Goal: Information Seeking & Learning: Learn about a topic

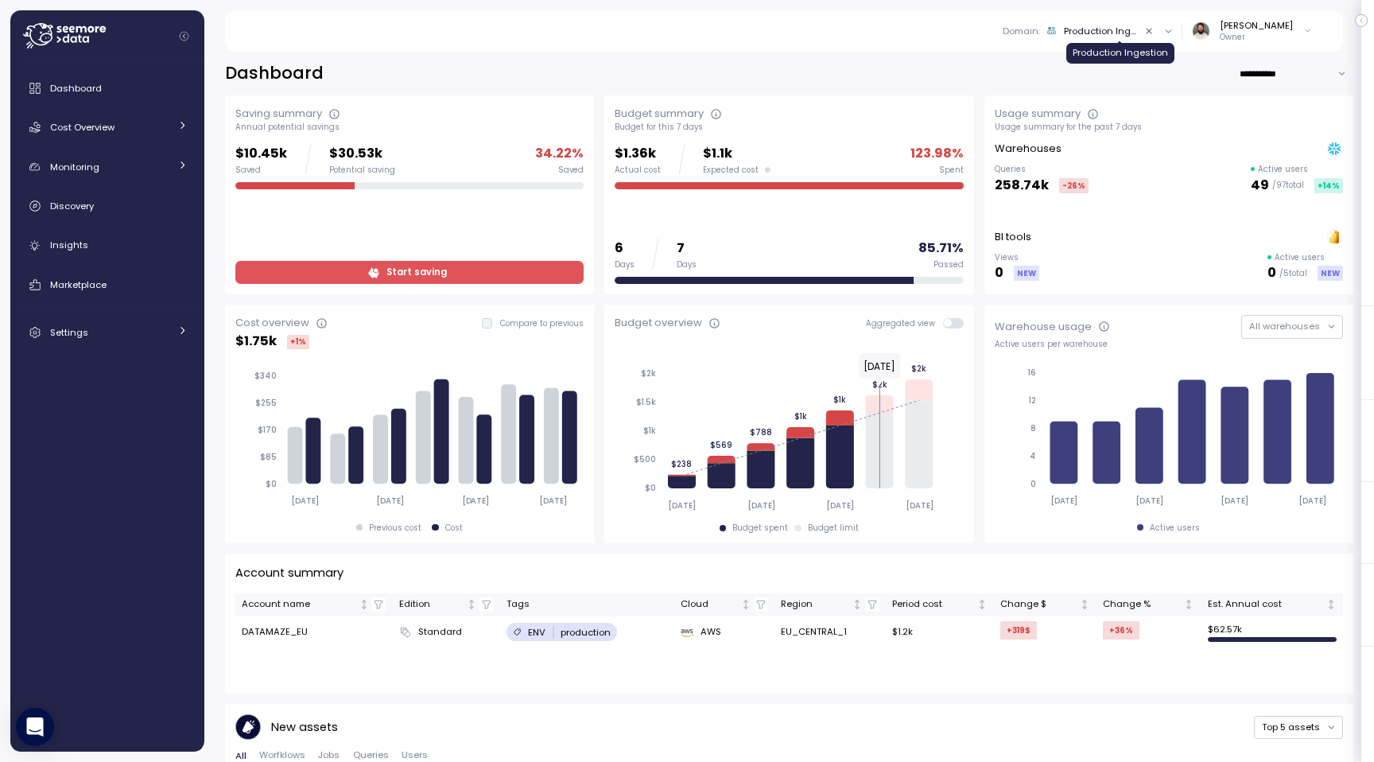
click at [1119, 34] on div "Production Ingestion" at bounding box center [1100, 31] width 72 height 13
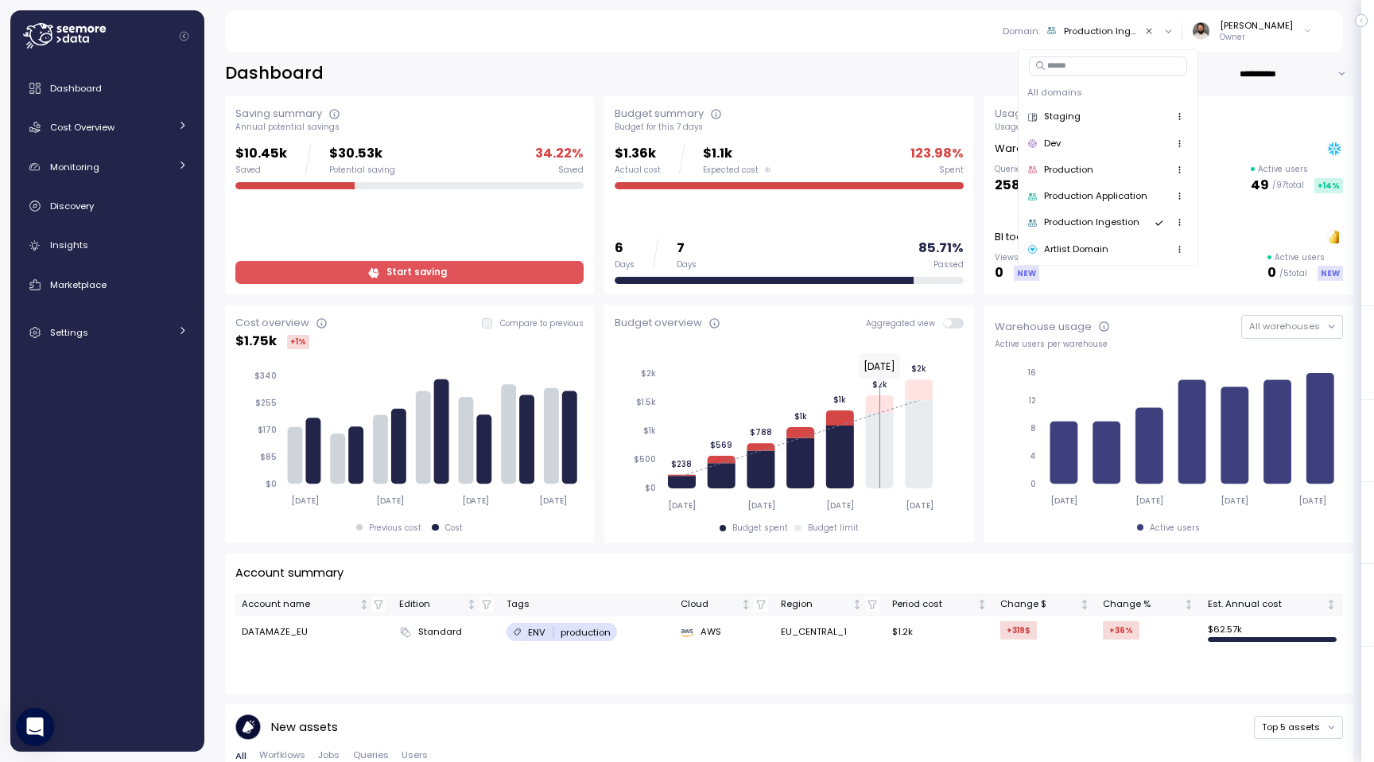
click at [1093, 122] on div "Staging" at bounding box center [1107, 117] width 161 height 19
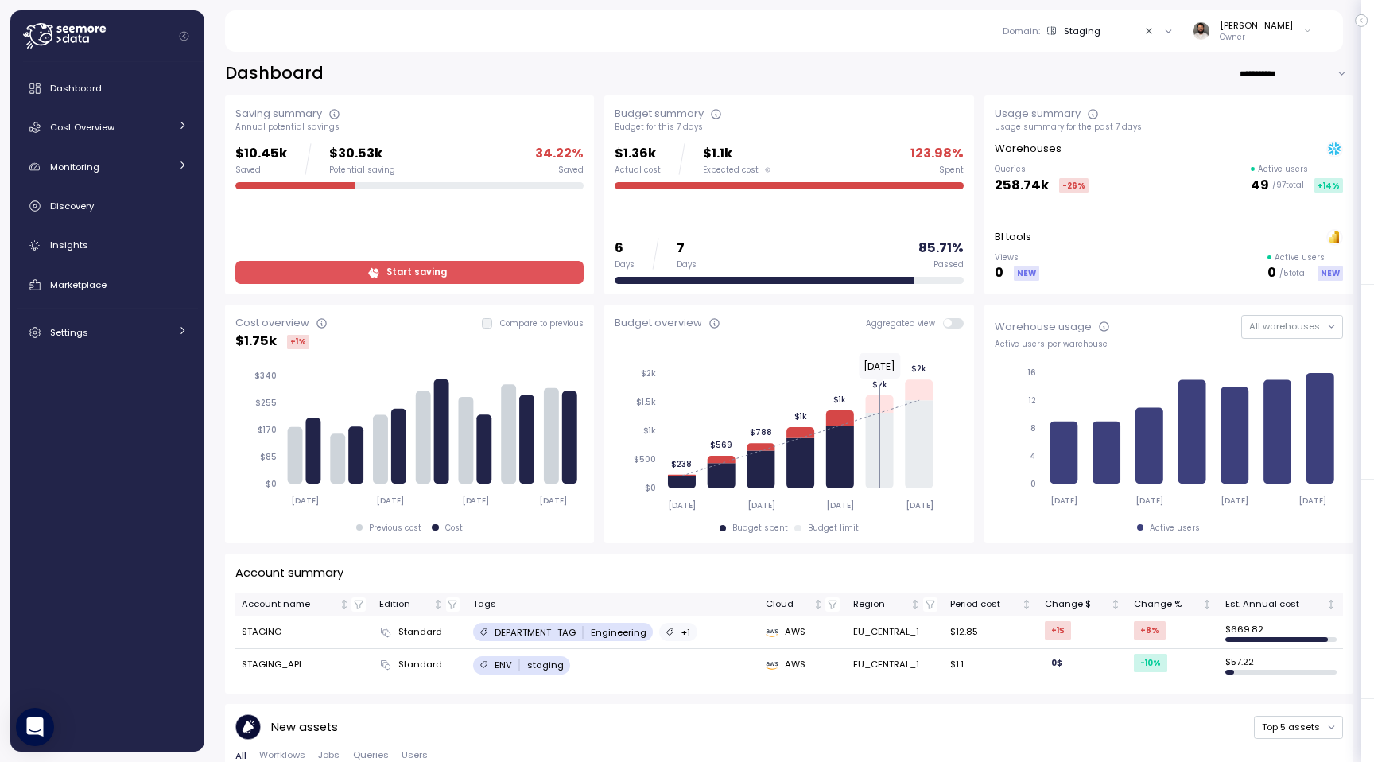
click at [1084, 27] on div "Staging" at bounding box center [1082, 31] width 37 height 13
click at [1081, 193] on div "Production Application" at bounding box center [1095, 196] width 103 height 14
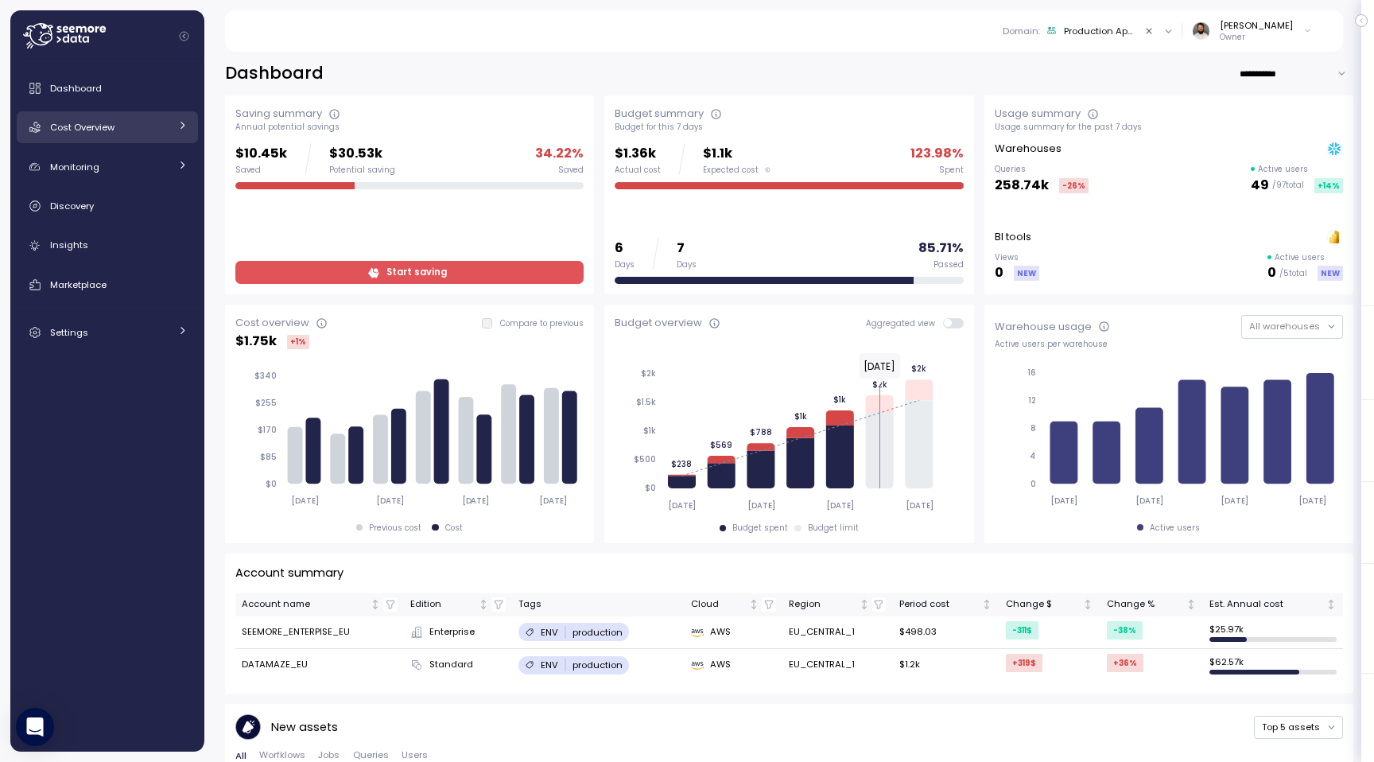
click at [137, 126] on div "Cost Overview" at bounding box center [109, 127] width 119 height 16
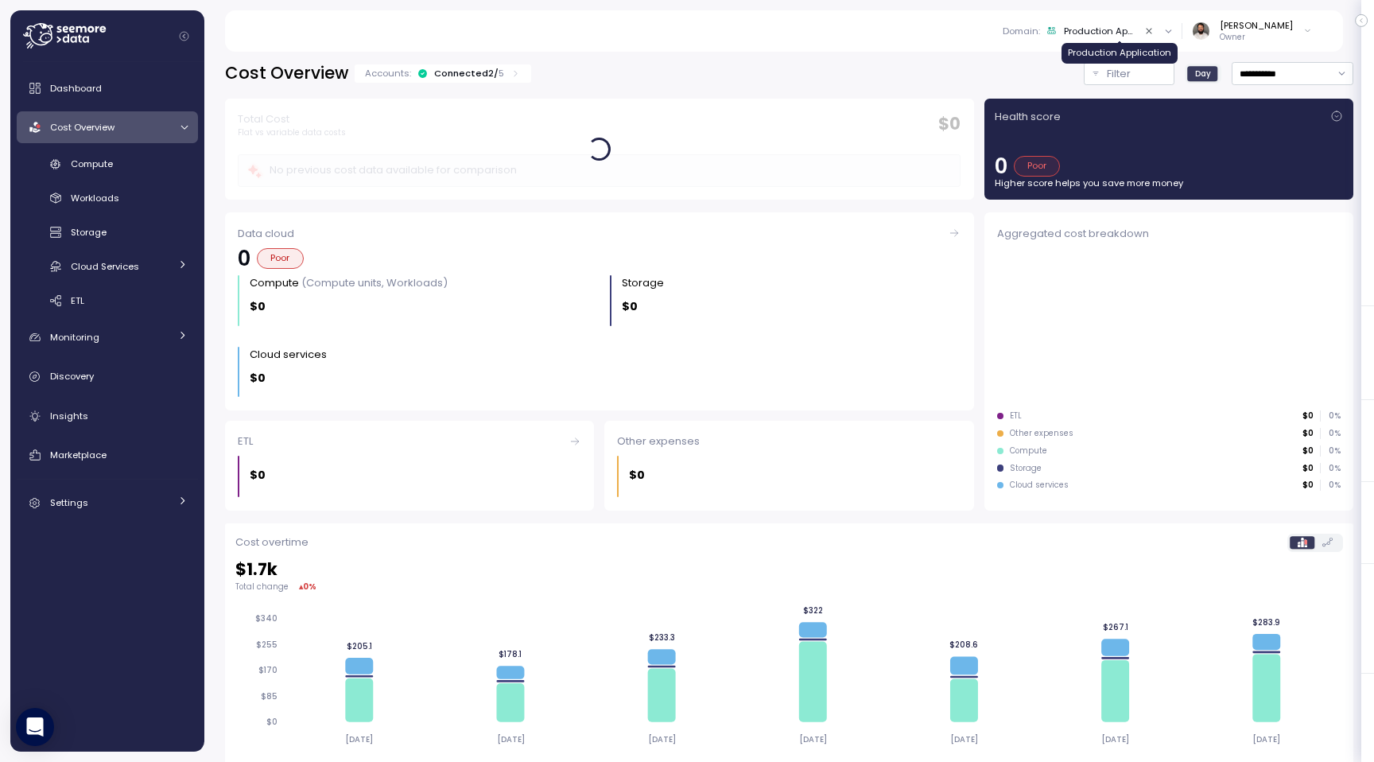
click at [1110, 33] on div "Production Application" at bounding box center [1100, 31] width 72 height 13
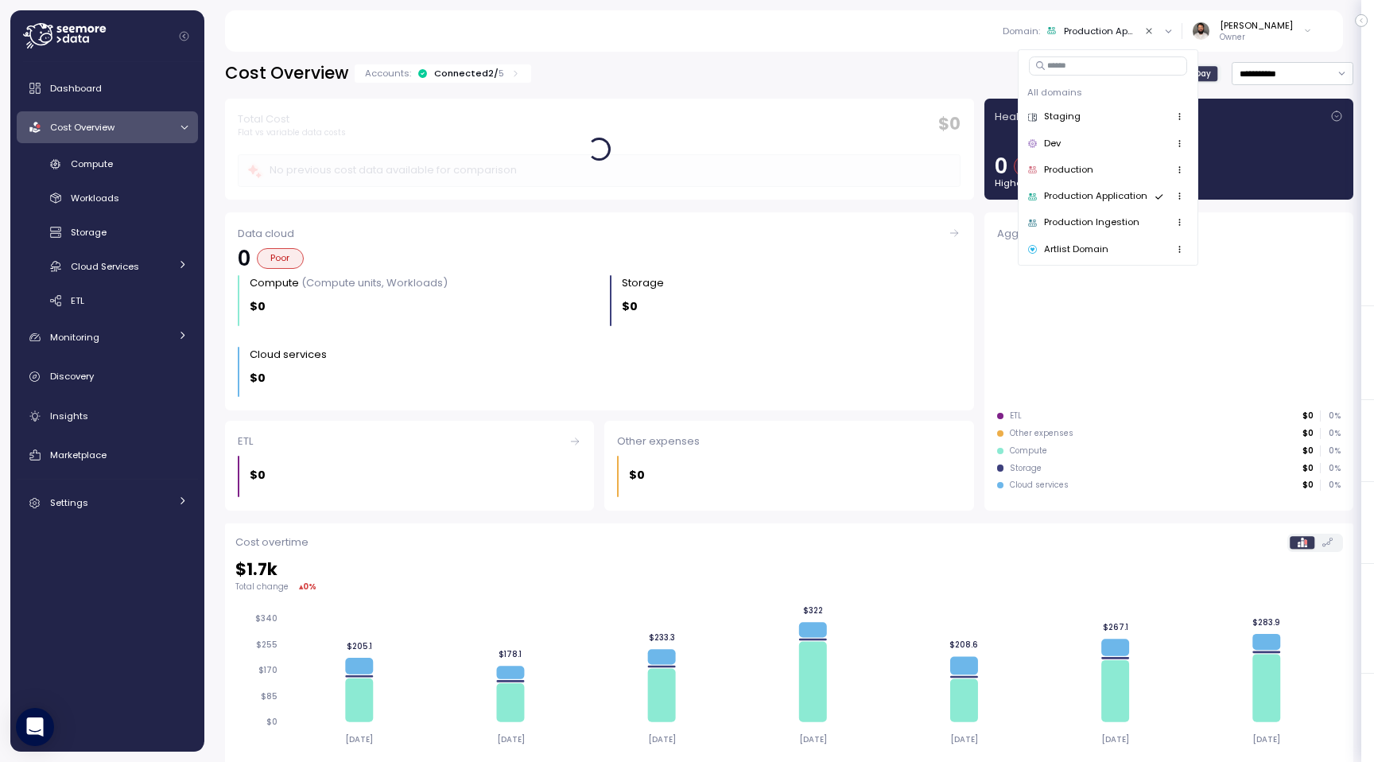
click at [1094, 142] on div "Dev" at bounding box center [1107, 143] width 161 height 19
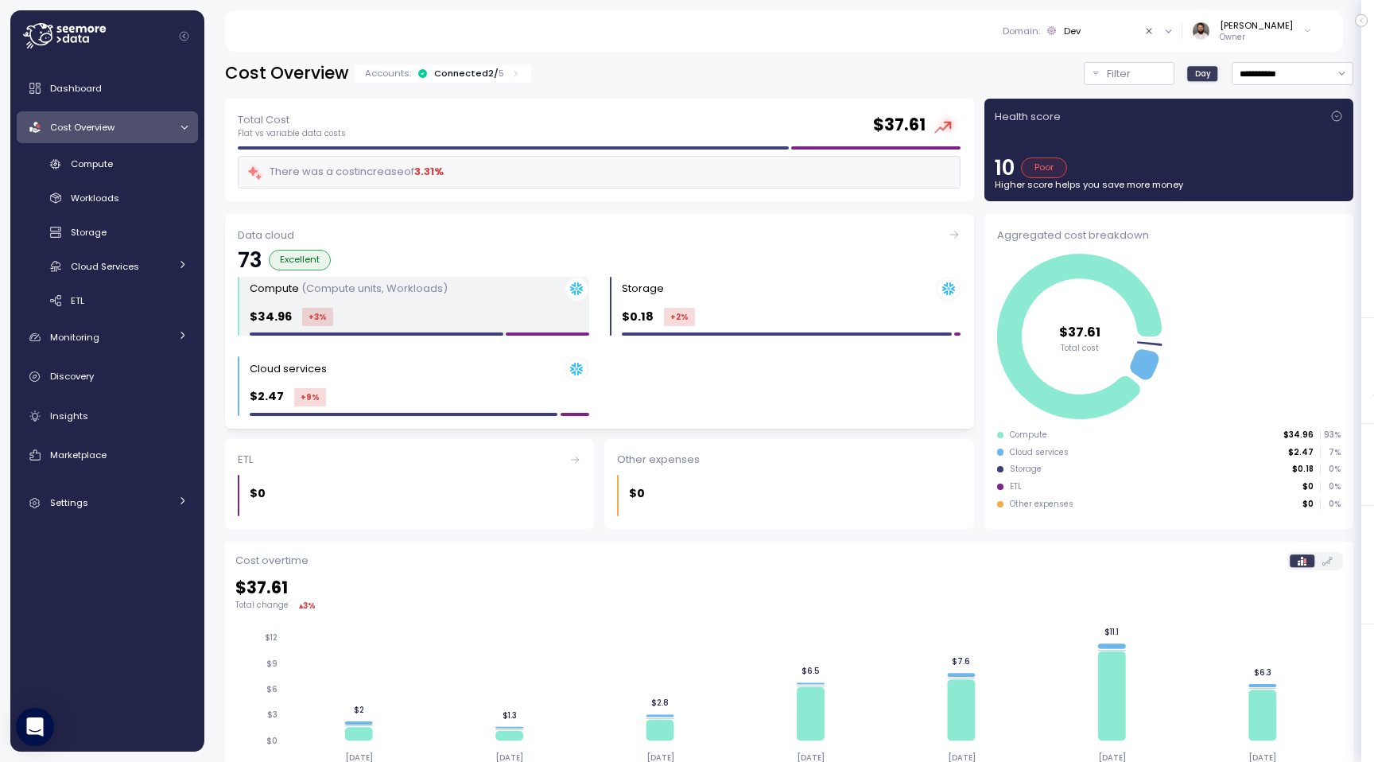
click at [499, 321] on div "$34.96 +3 %" at bounding box center [420, 317] width 340 height 18
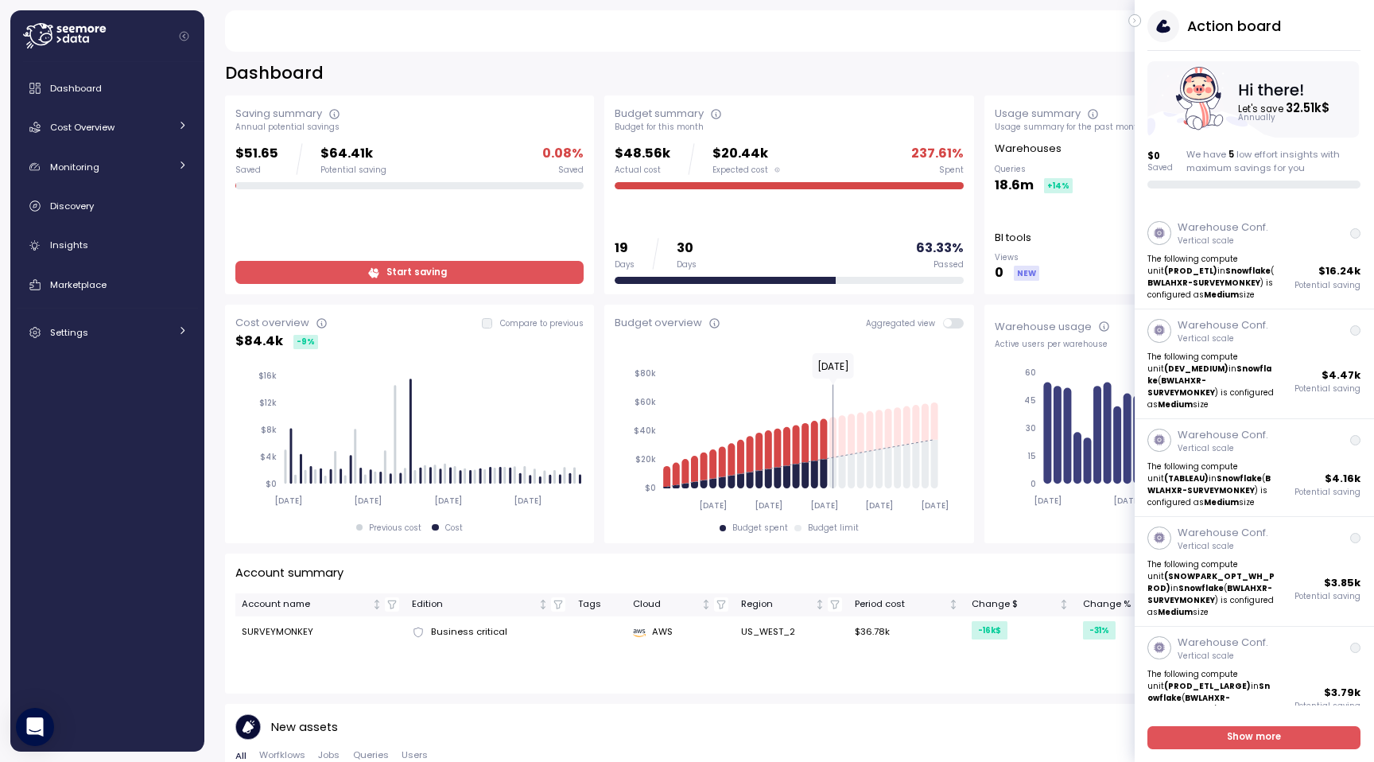
click at [1134, 23] on icon "button" at bounding box center [1135, 20] width 7 height 19
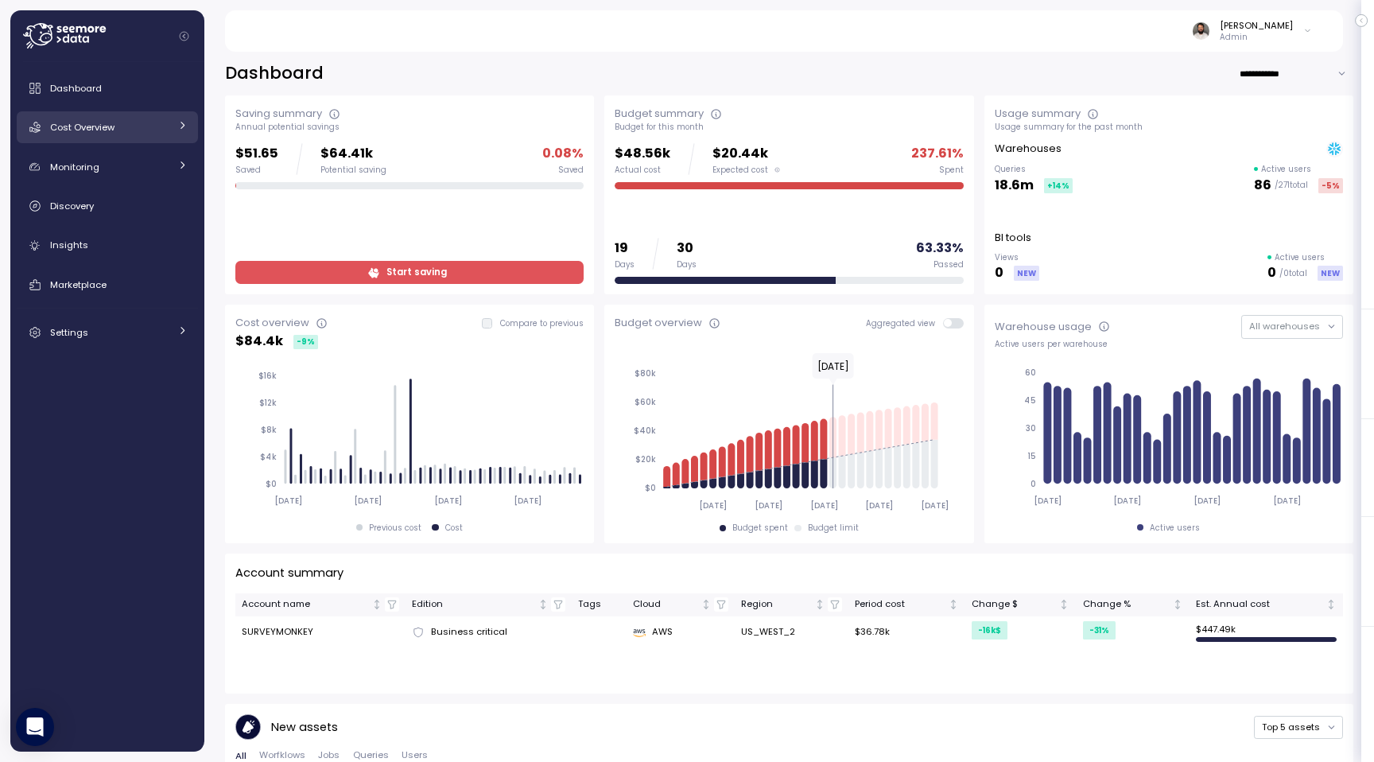
click at [153, 130] on div "Cost Overview" at bounding box center [109, 127] width 119 height 16
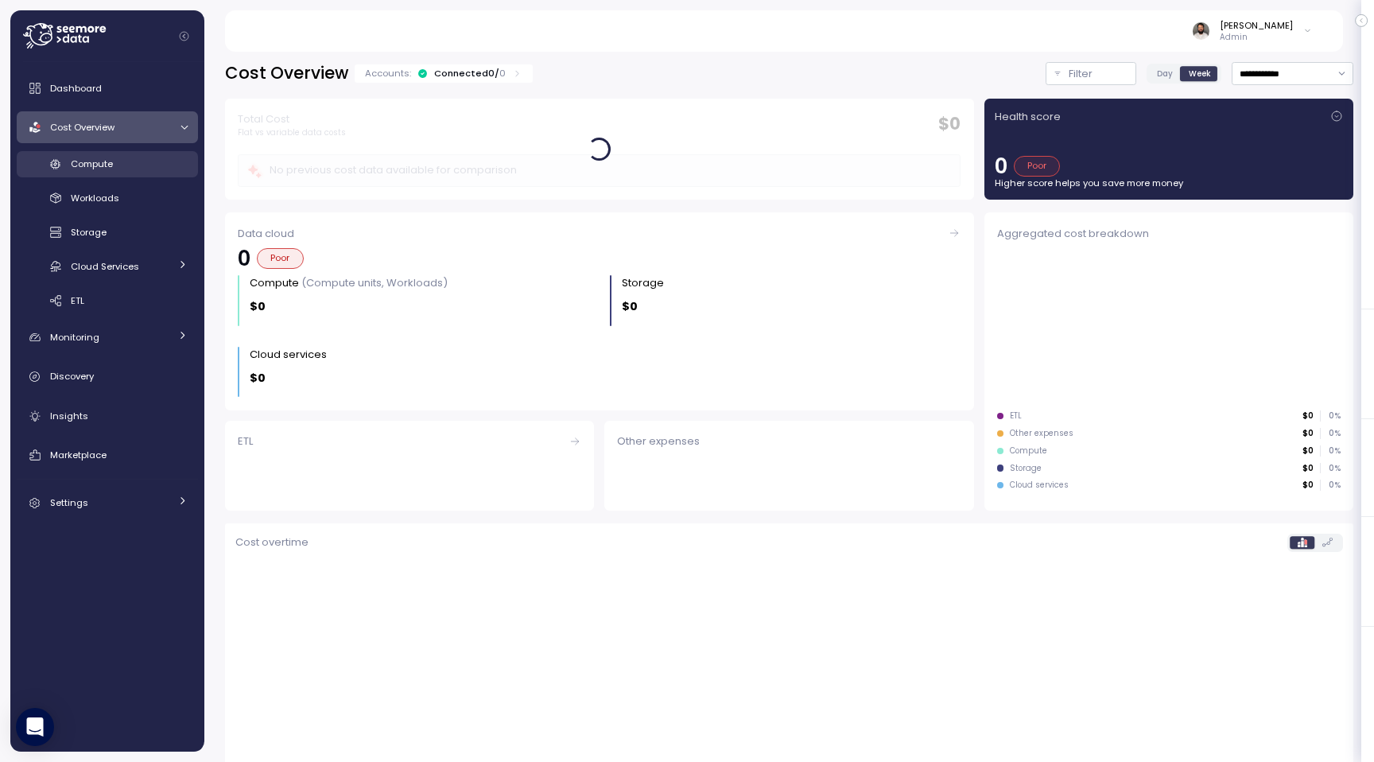
click at [150, 157] on div "Compute" at bounding box center [129, 164] width 117 height 16
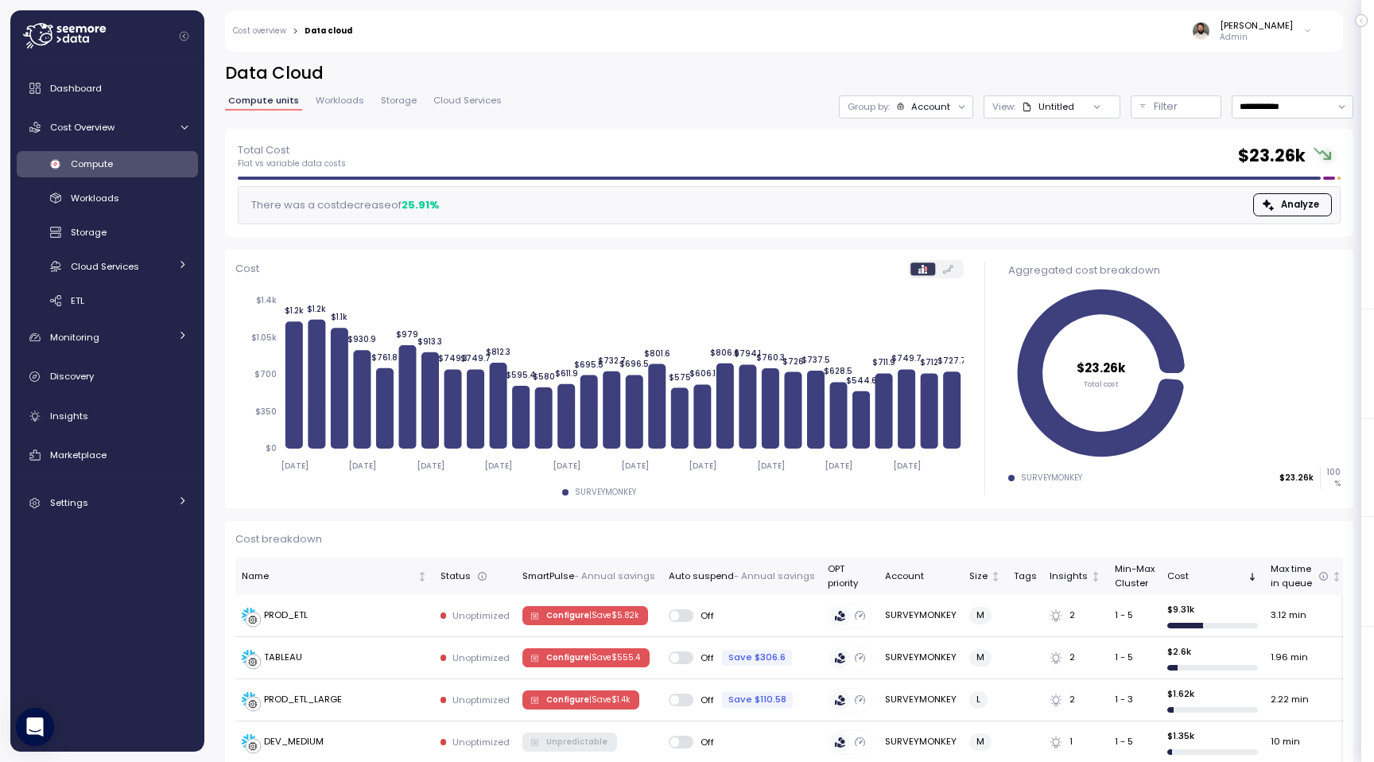
click at [938, 110] on div "Account" at bounding box center [930, 106] width 39 height 13
click at [934, 195] on p "Compute unit" at bounding box center [916, 194] width 63 height 13
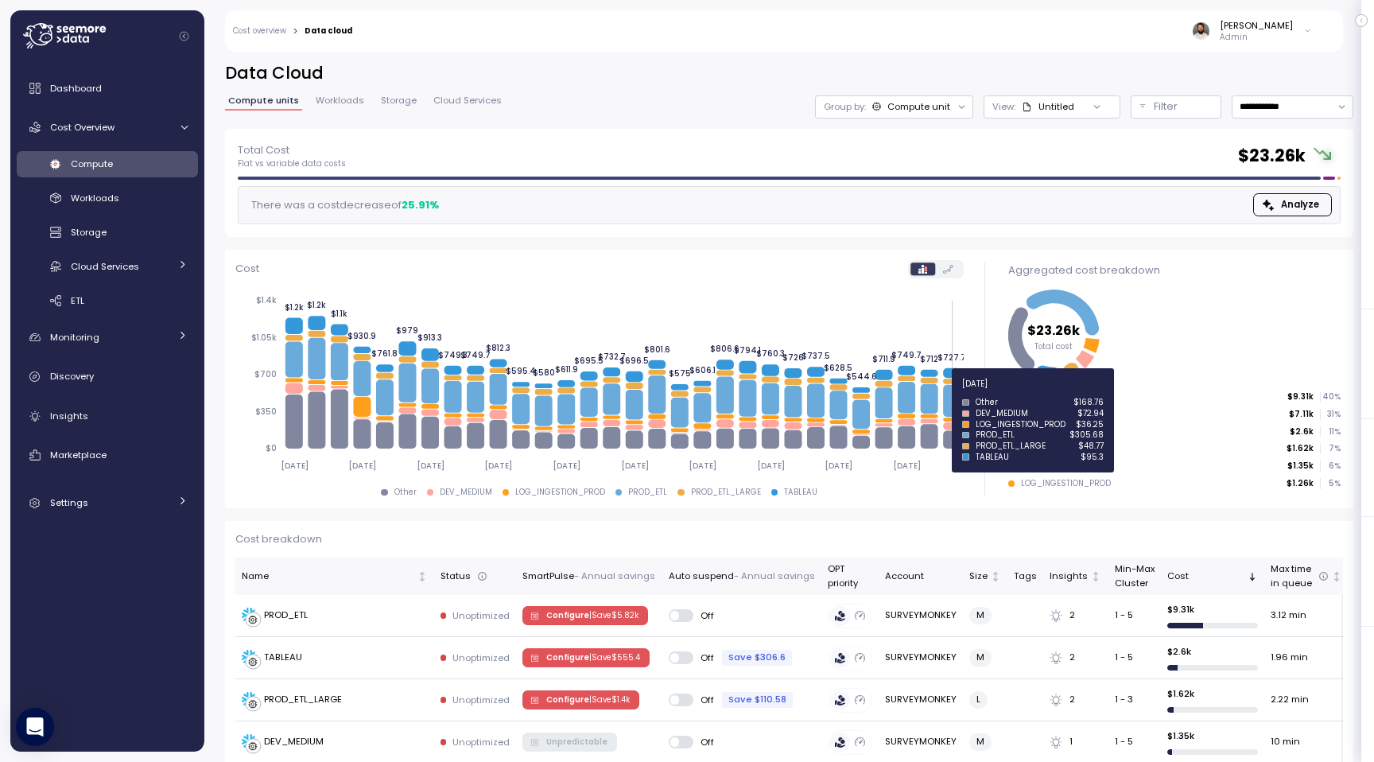
click at [950, 393] on icon at bounding box center [951, 401] width 17 height 33
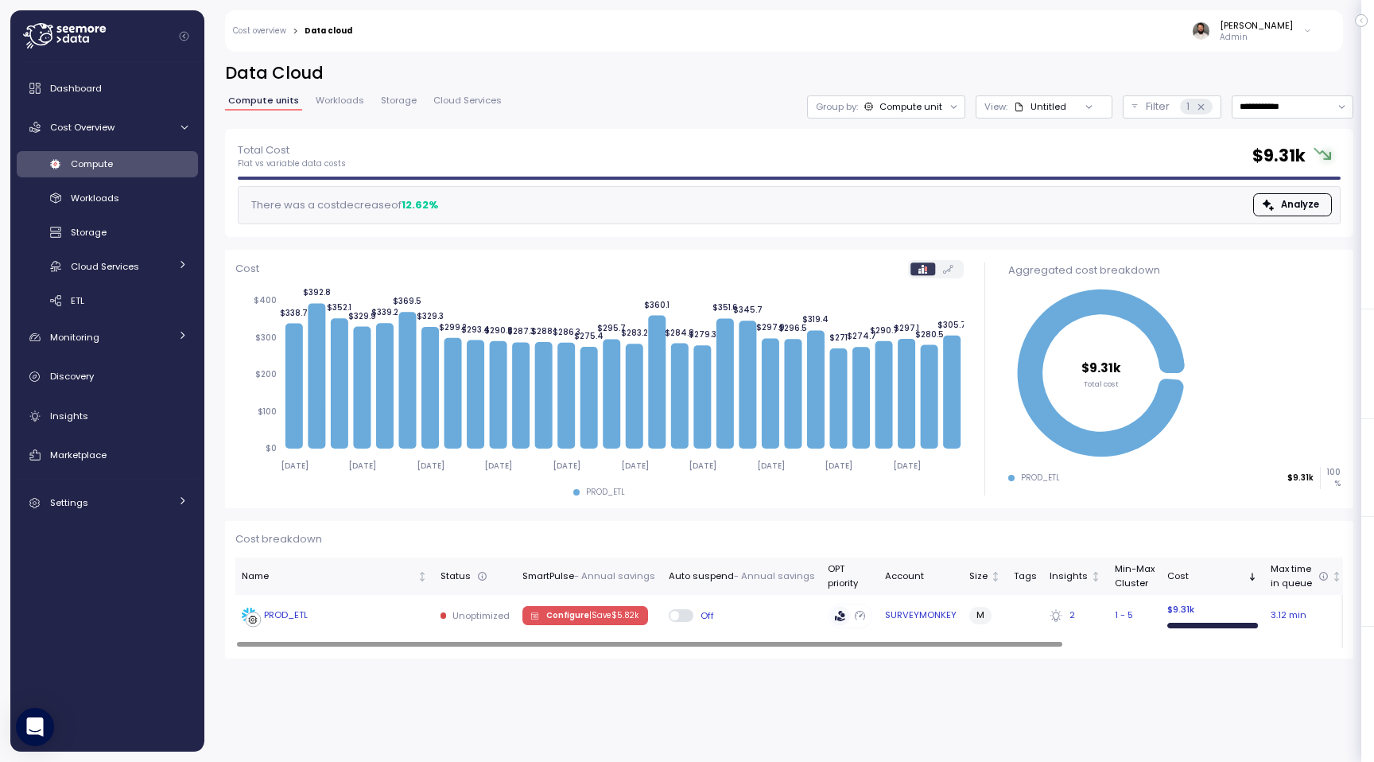
click at [379, 621] on div "PROD_ETL" at bounding box center [335, 616] width 186 height 16
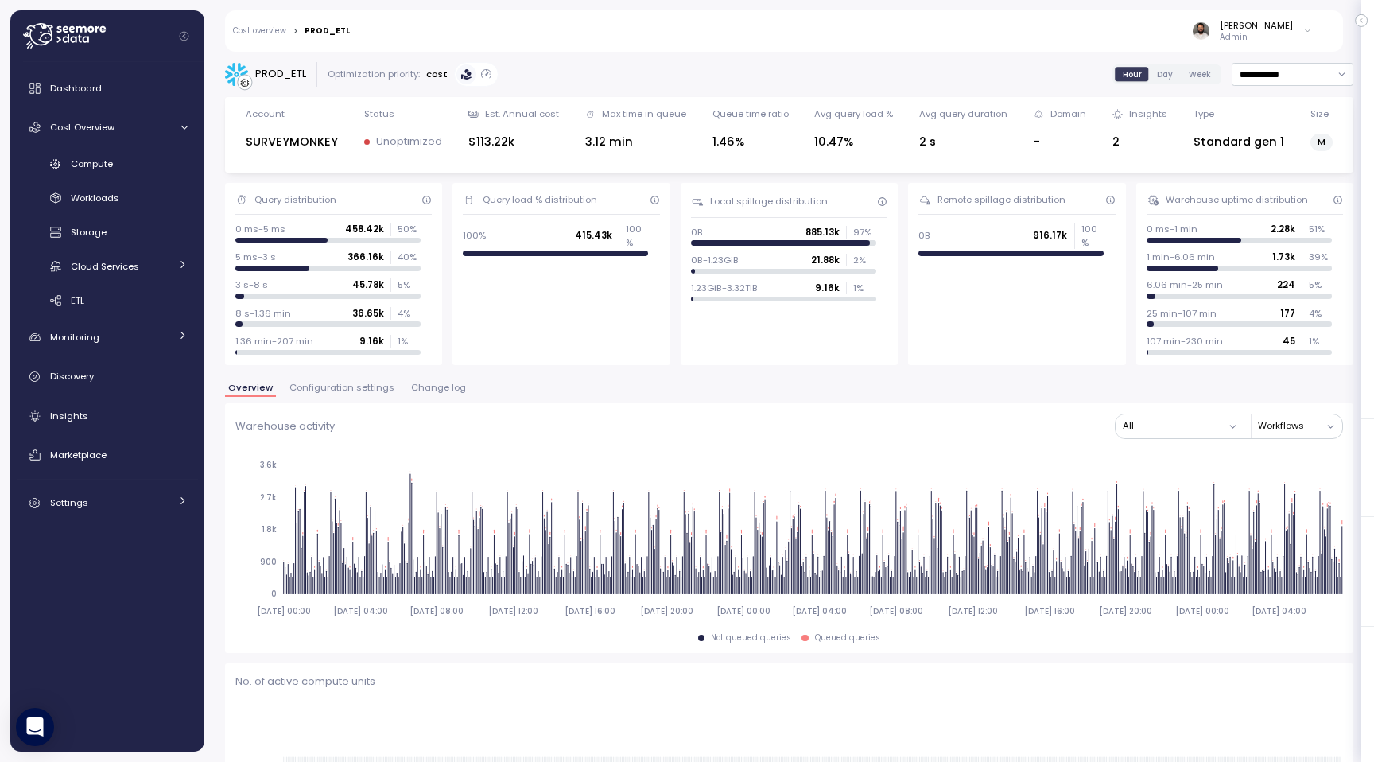
click at [346, 388] on span "Configuration settings" at bounding box center [341, 387] width 105 height 9
